Goal: Use online tool/utility: Use online tool/utility

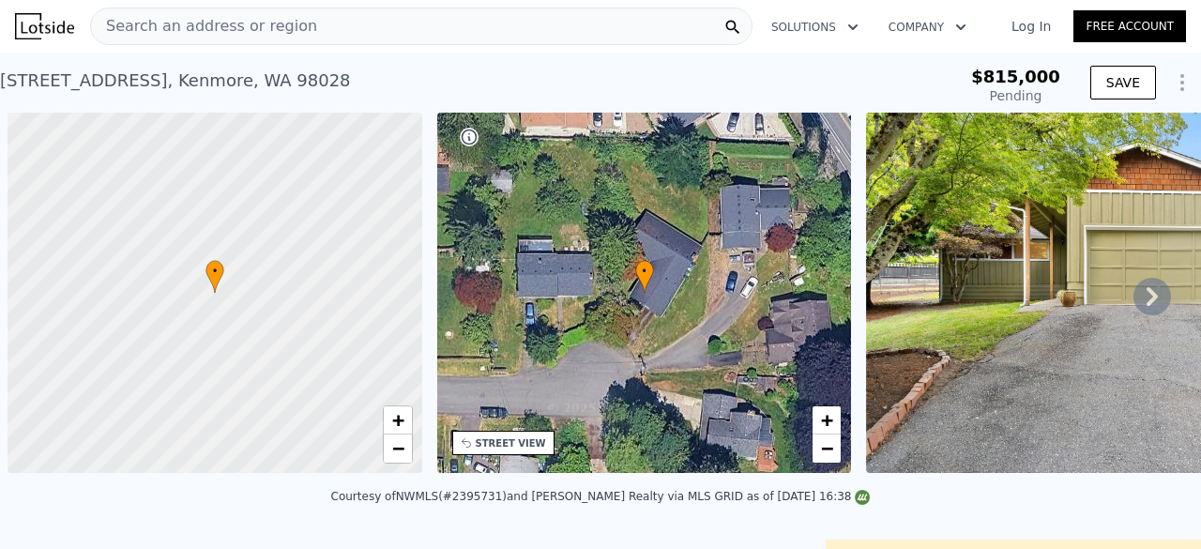
scroll to position [0, 8]
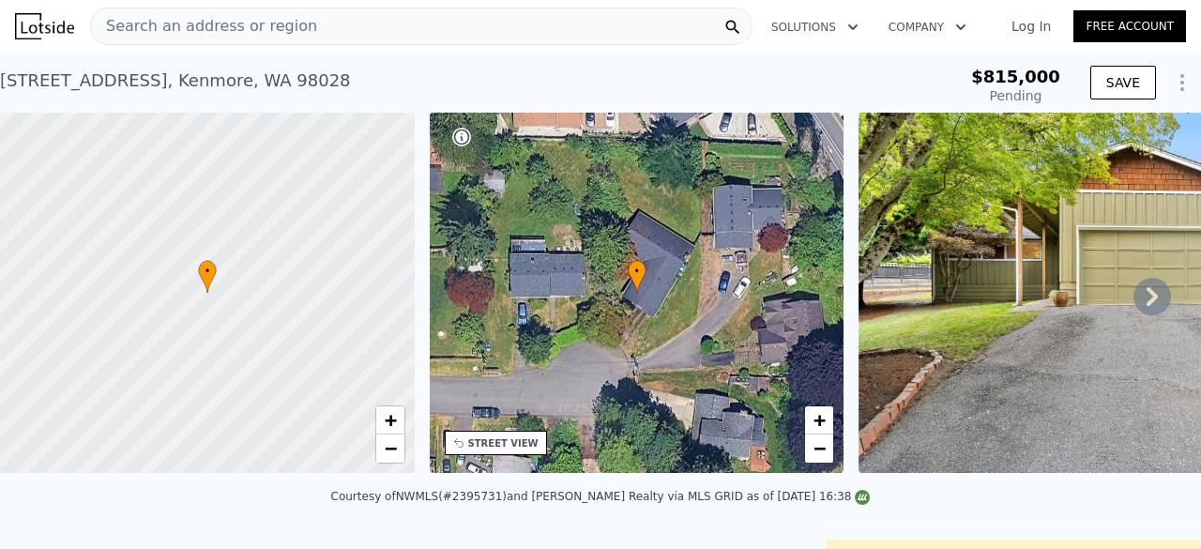
click at [524, 73] on div "[STREET_ADDRESS] Pending from $815k" at bounding box center [443, 86] width 886 height 53
type input "-$ 875,776"
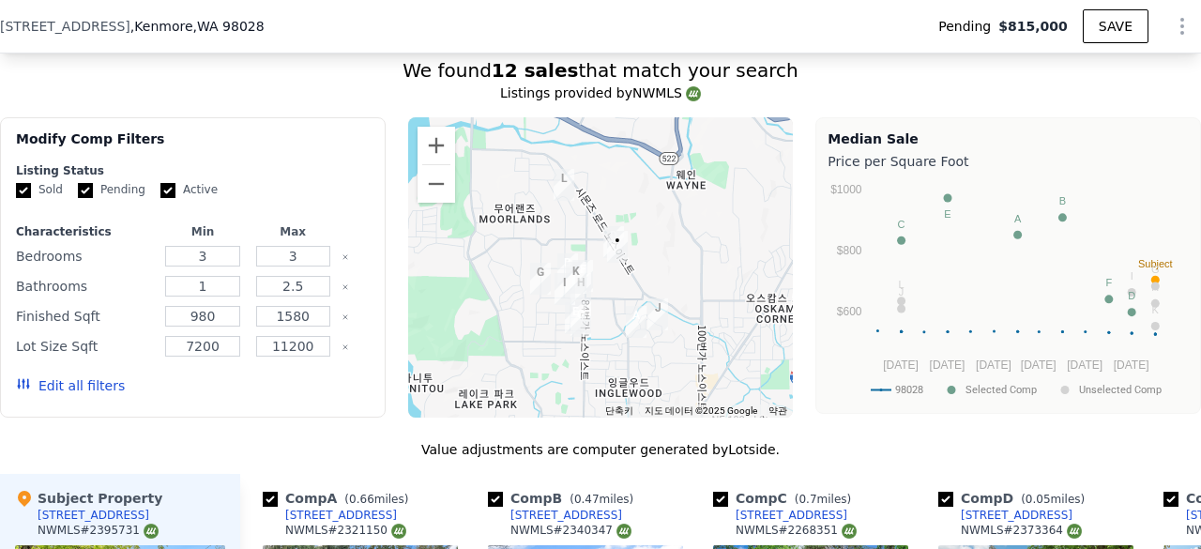
scroll to position [2245, 0]
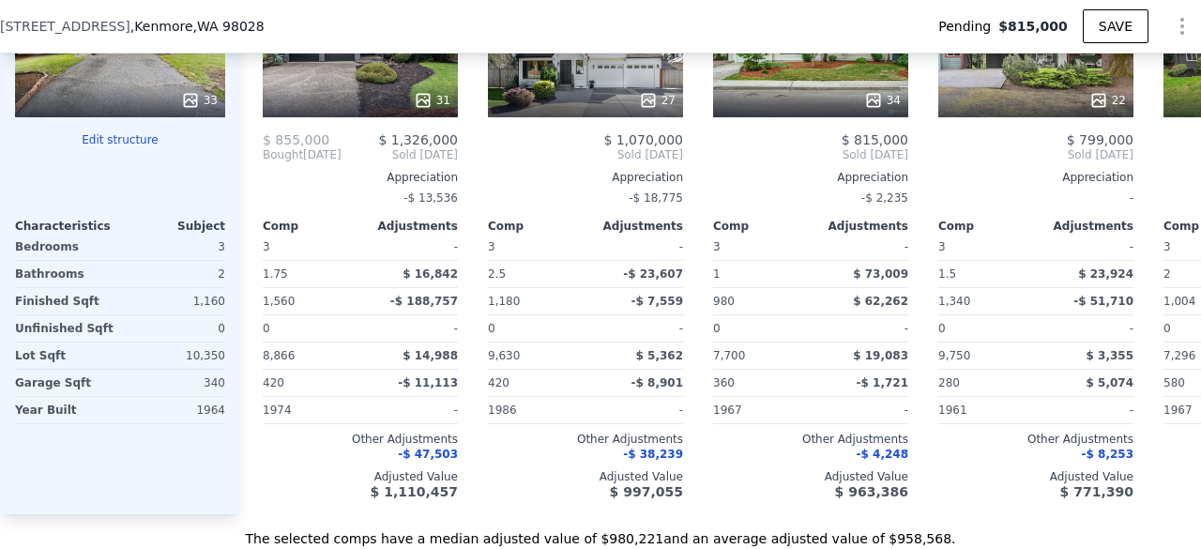
click at [128, 147] on button "Edit structure" at bounding box center [120, 139] width 210 height 15
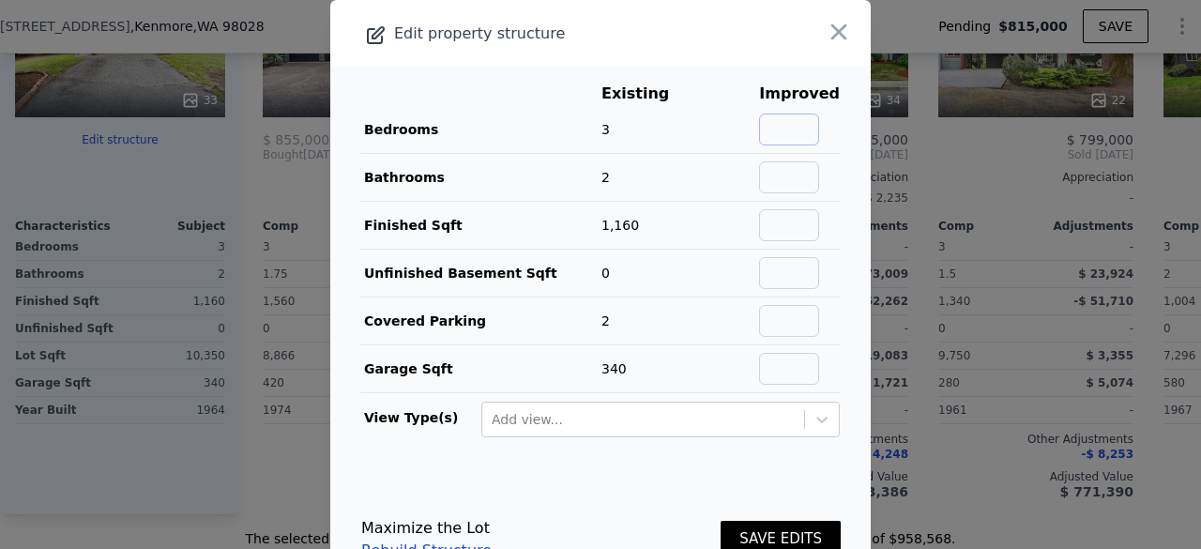
click at [781, 134] on input "text" at bounding box center [789, 130] width 60 height 32
type input "5"
click at [834, 159] on main "Existing Improved Bedrooms 3 67% 5 Bathrooms 2 Finished Sqft 1,160 Unfinished B…" at bounding box center [600, 268] width 541 height 402
click at [763, 176] on input "text" at bounding box center [789, 177] width 60 height 32
type input "4"
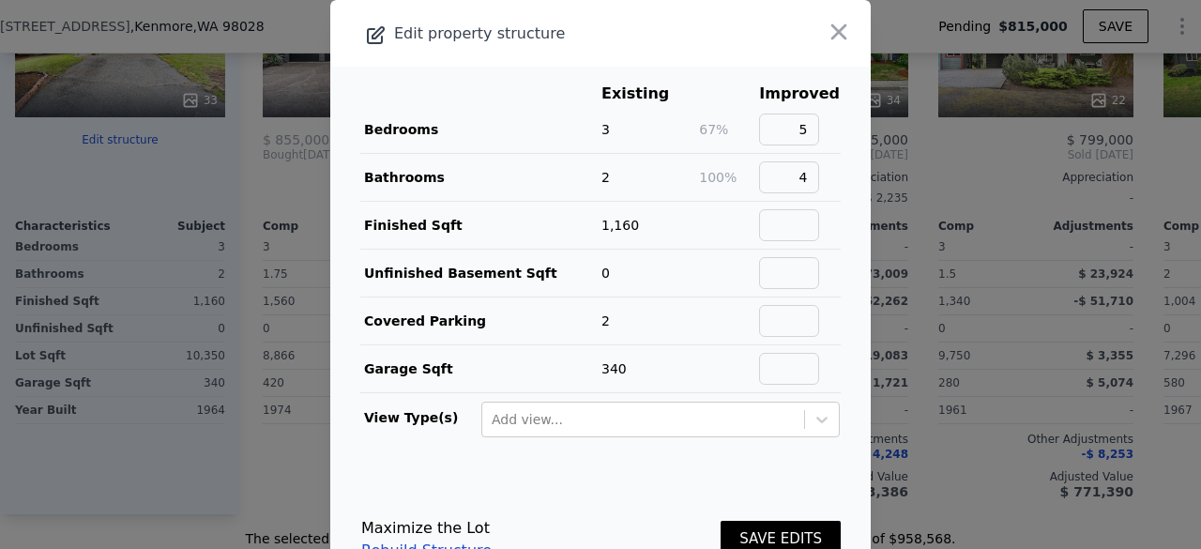
click at [830, 169] on main "Existing Improved Bedrooms 3 67% 5 Bathrooms 2 100% 4 Finished Sqft 1,160 Unfin…" at bounding box center [600, 268] width 541 height 402
click at [775, 219] on input "text" at bounding box center [789, 225] width 60 height 32
type input "2160"
click at [832, 181] on main "Existing Improved Bedrooms 3 67% 5 Bathrooms 2 100% 4 Finished Sqft 1,160 86% 2…" at bounding box center [600, 268] width 541 height 402
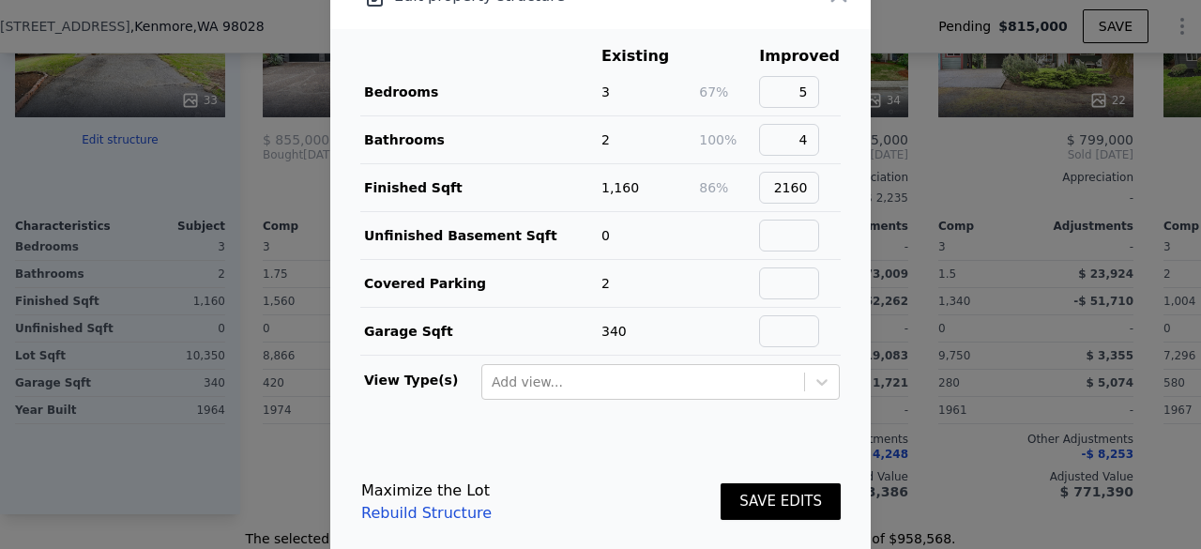
scroll to position [54, 0]
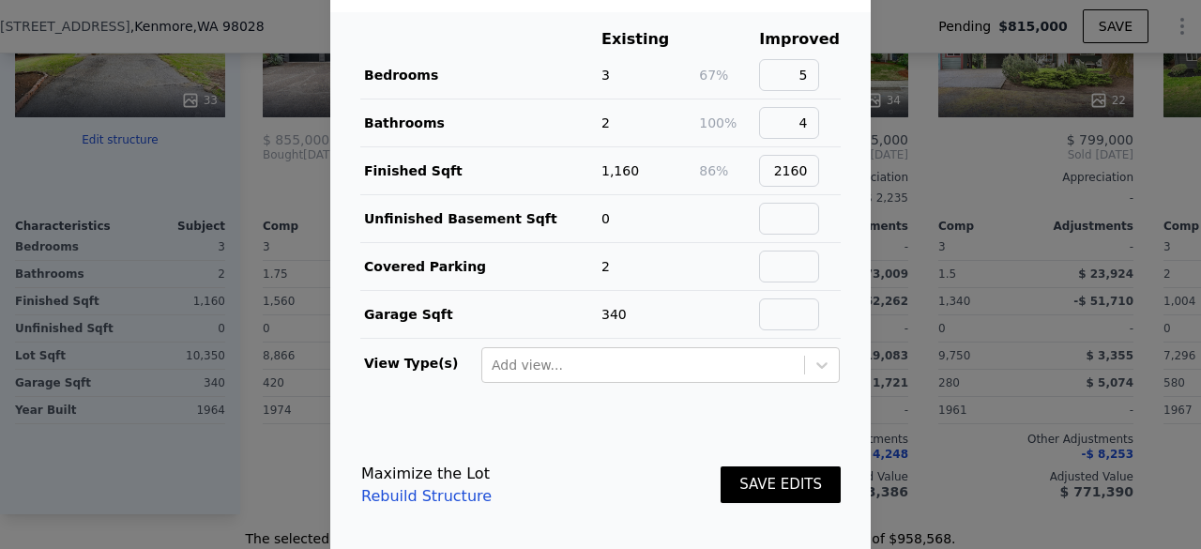
click at [753, 474] on button "SAVE EDITS" at bounding box center [781, 485] width 120 height 37
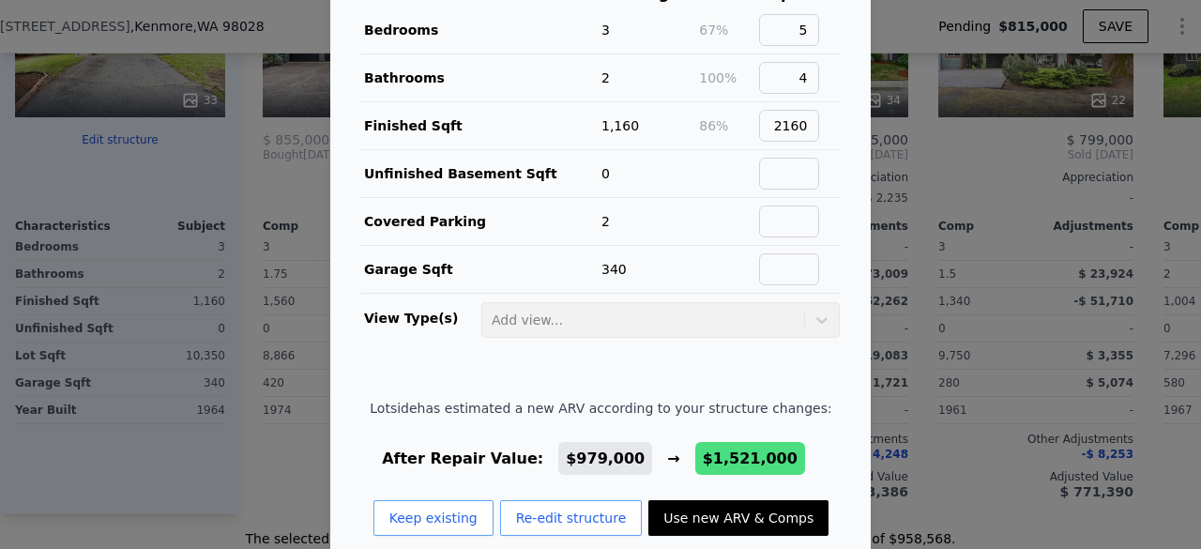
scroll to position [123, 0]
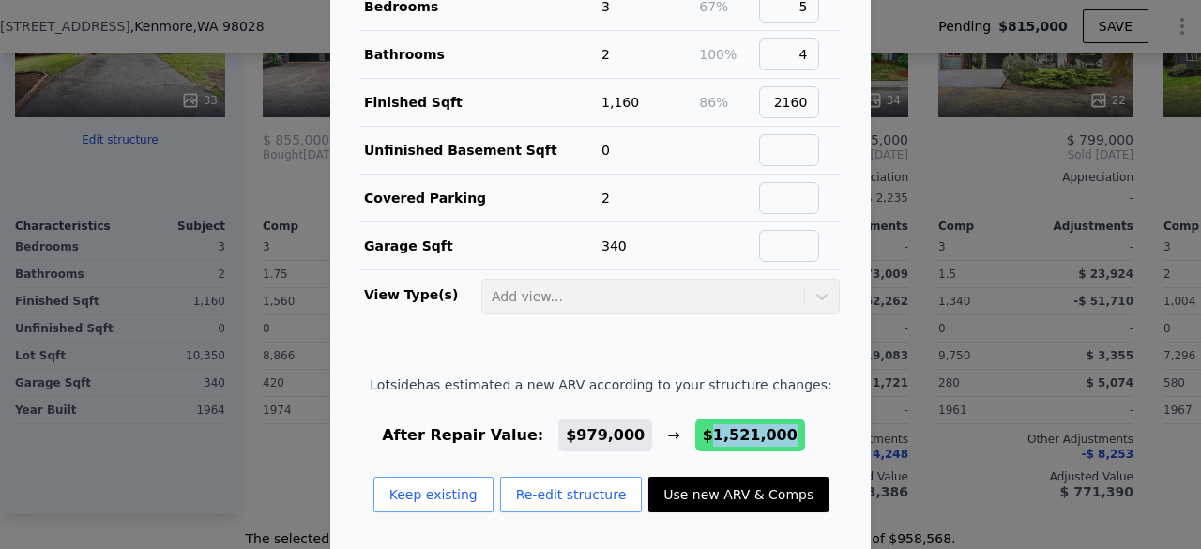
drag, startPoint x: 687, startPoint y: 430, endPoint x: 752, endPoint y: 432, distance: 64.8
click at [752, 432] on span "$1,521,000" at bounding box center [750, 435] width 95 height 18
copy span "1,521,000"
